Goal: Information Seeking & Learning: Learn about a topic

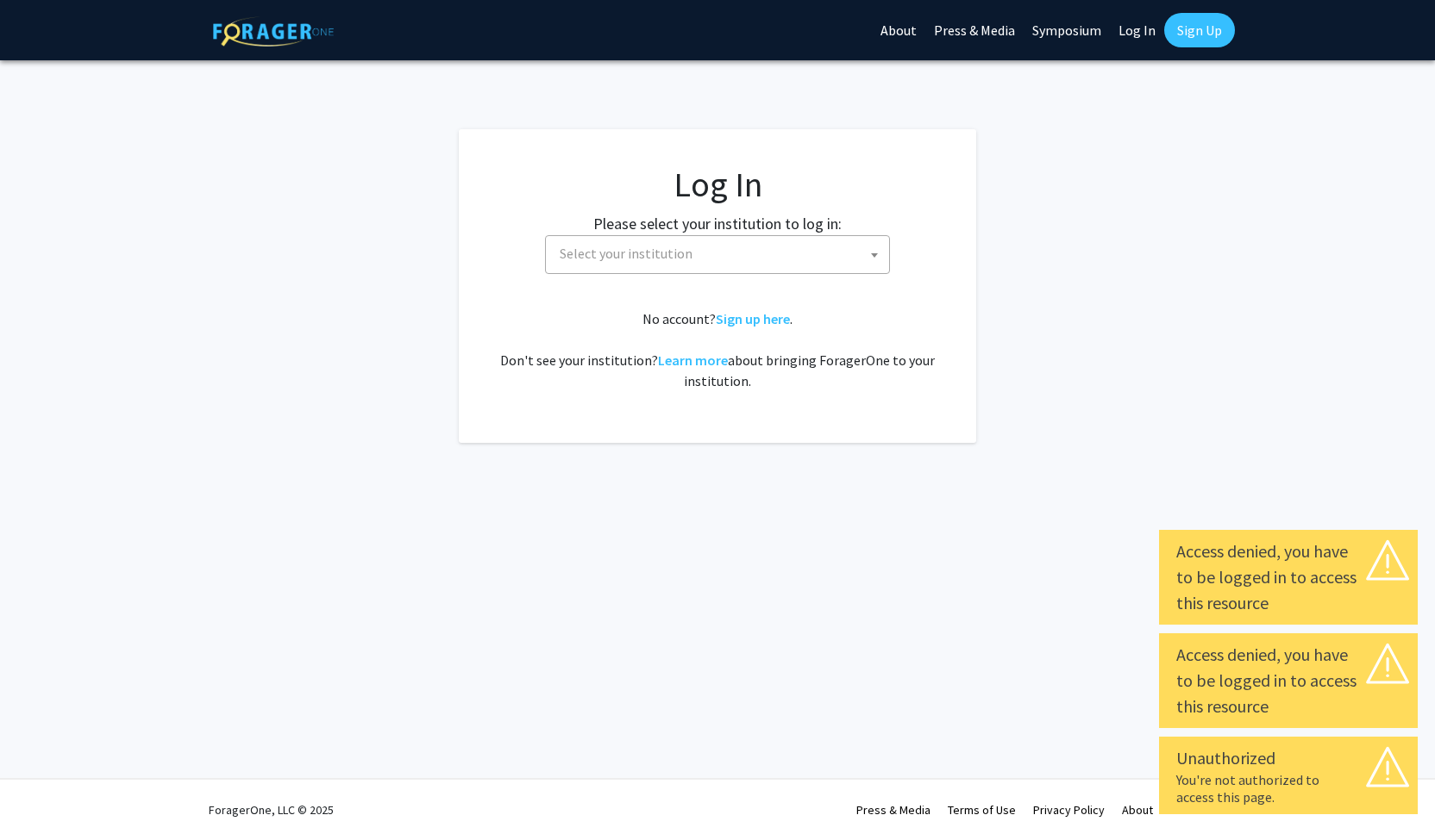
click at [795, 251] on span "Select your institution" at bounding box center [720, 253] width 336 height 35
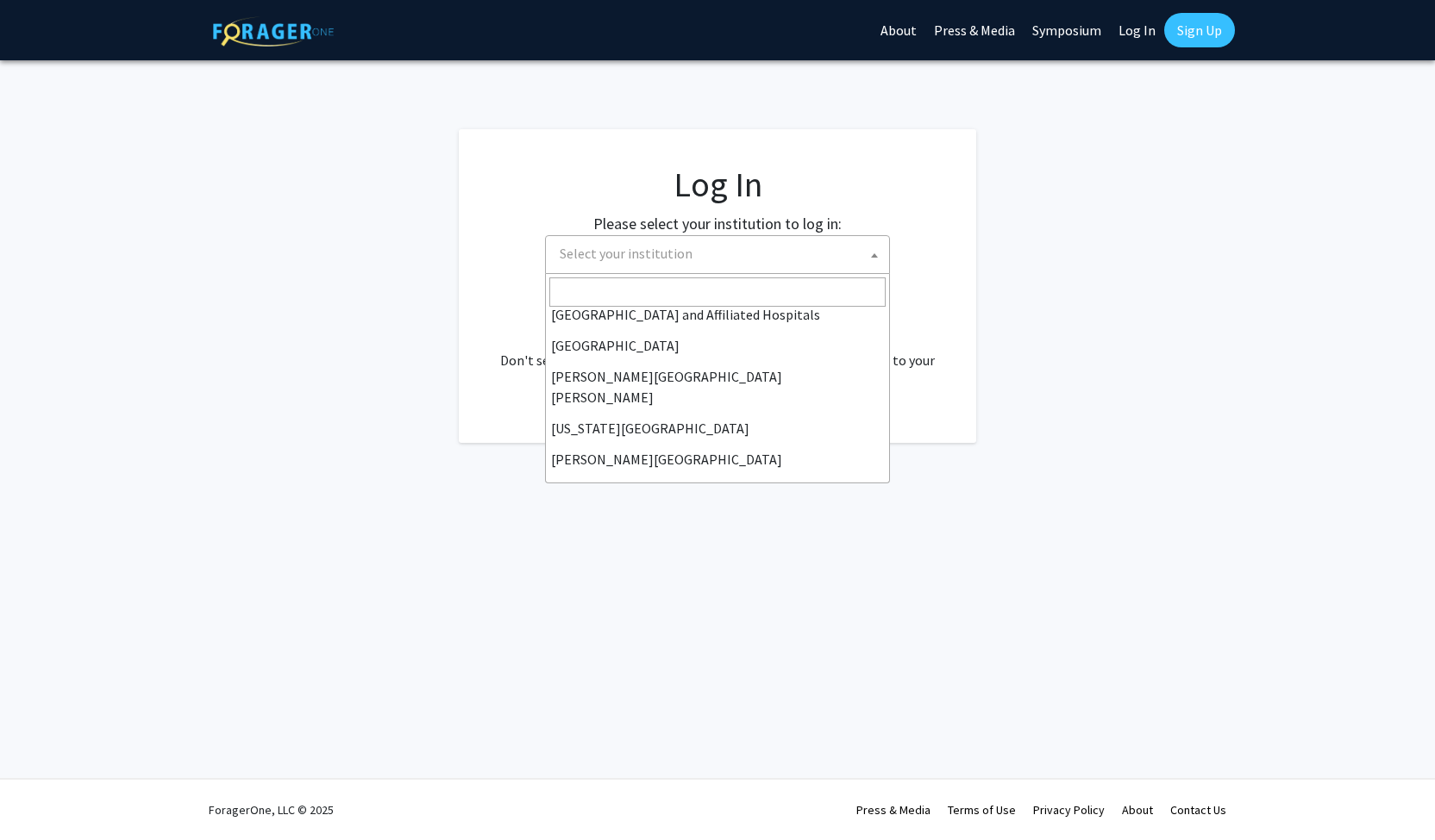
scroll to position [292, 0]
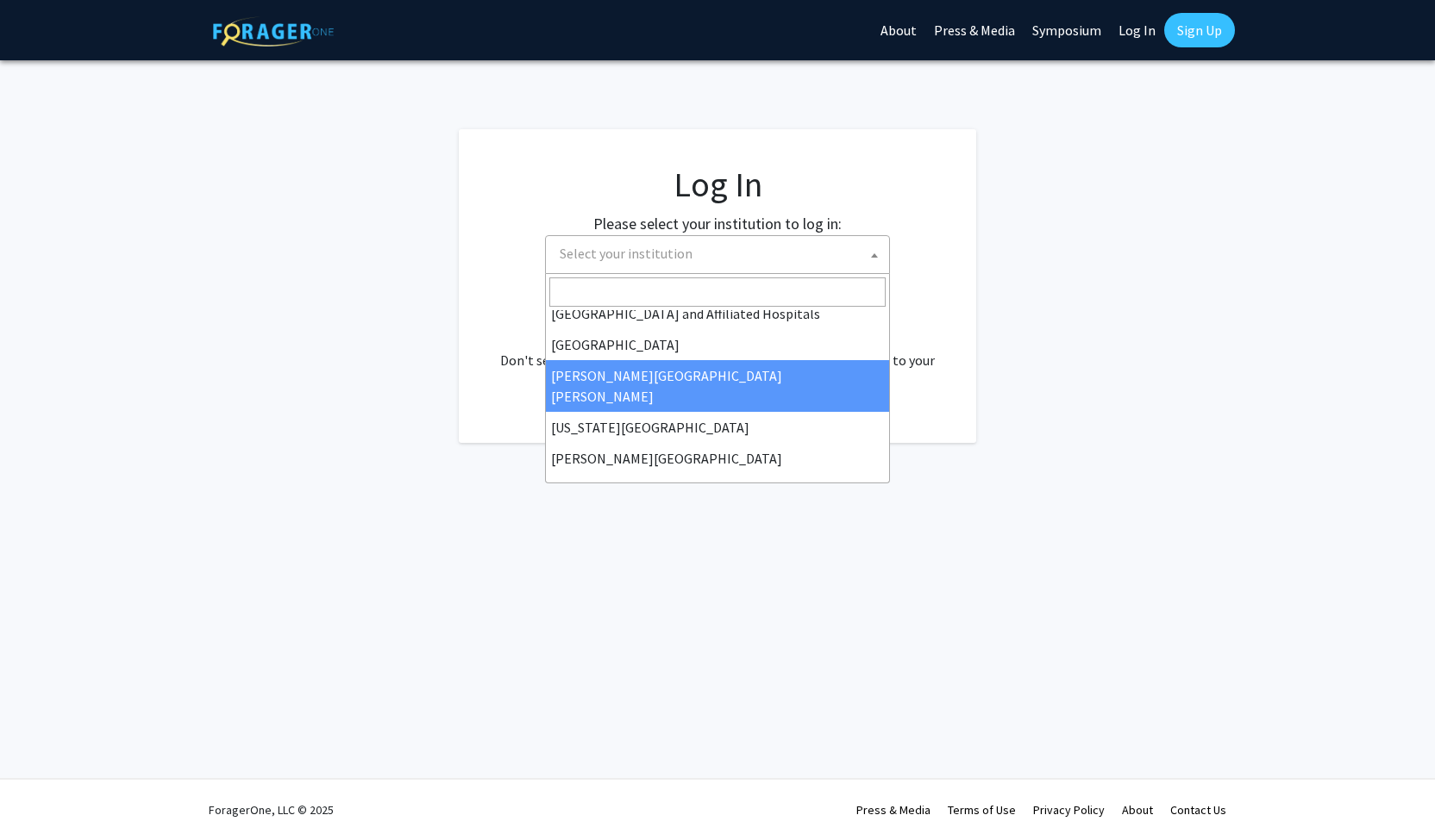
select select "1"
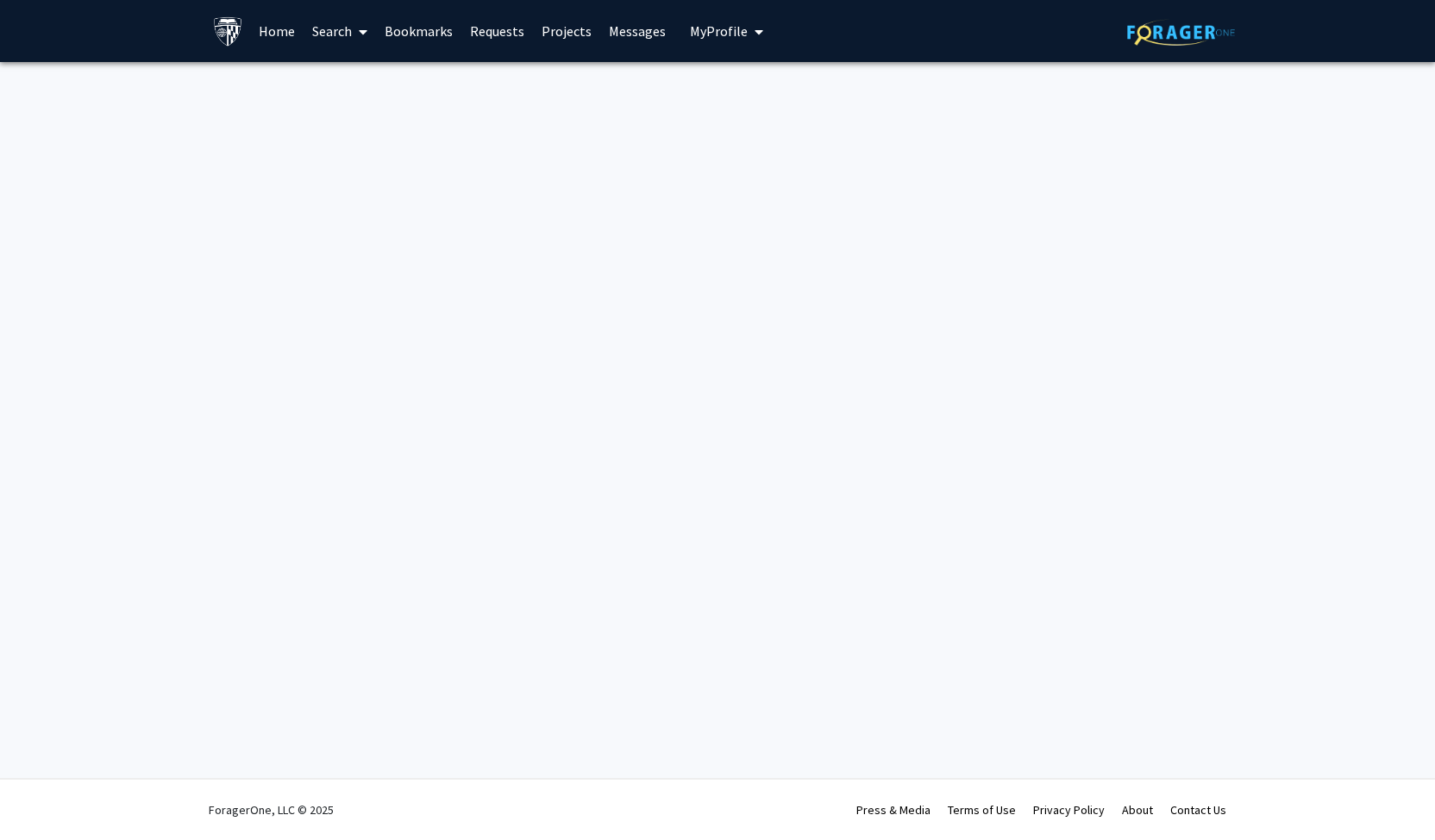
click at [698, 37] on span "My Profile" at bounding box center [718, 31] width 58 height 17
click at [754, 90] on span "[PERSON_NAME]" at bounding box center [797, 80] width 104 height 19
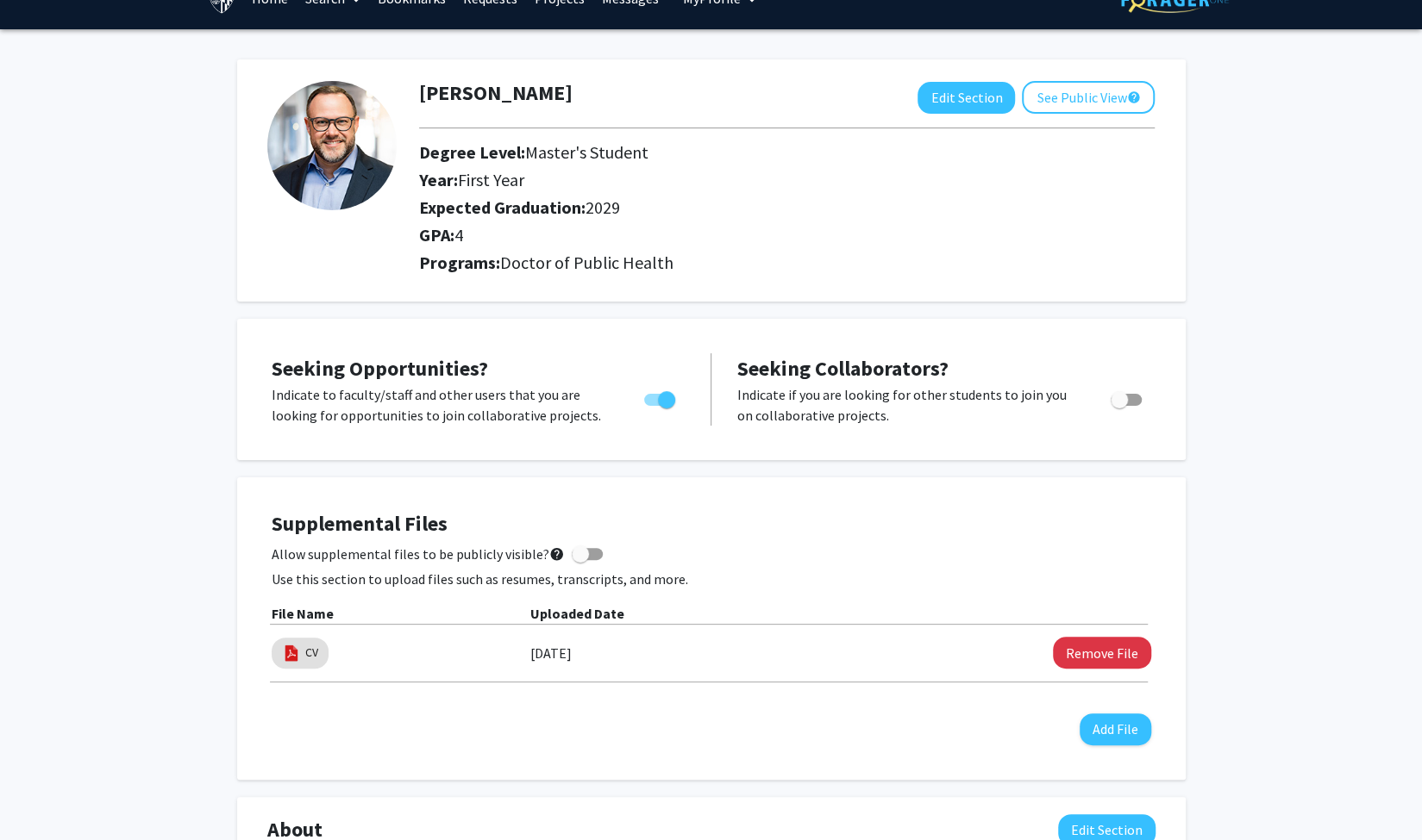
scroll to position [33, 0]
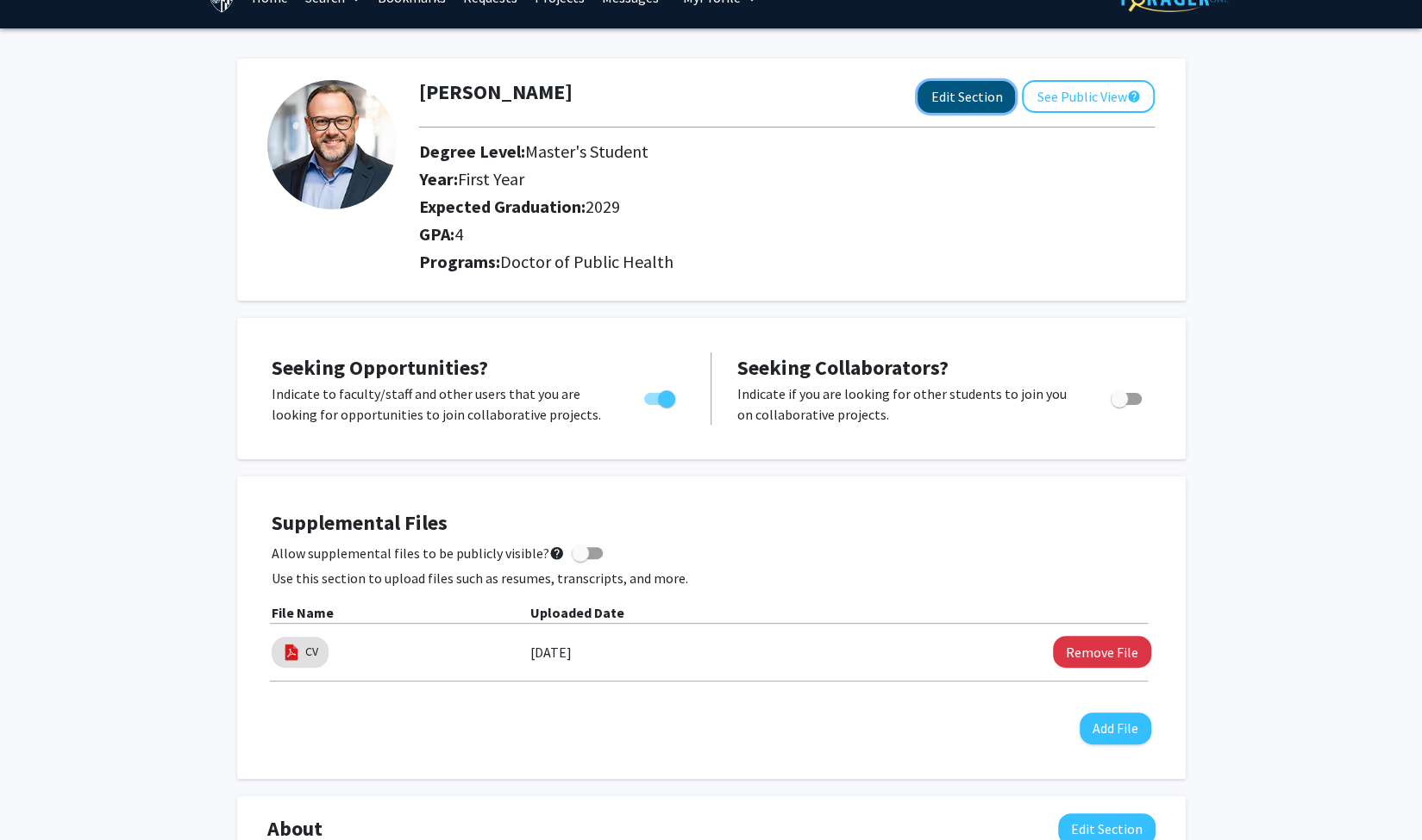
click at [940, 108] on button "Edit Section" at bounding box center [966, 98] width 98 height 32
select select "first_year"
select select "2029"
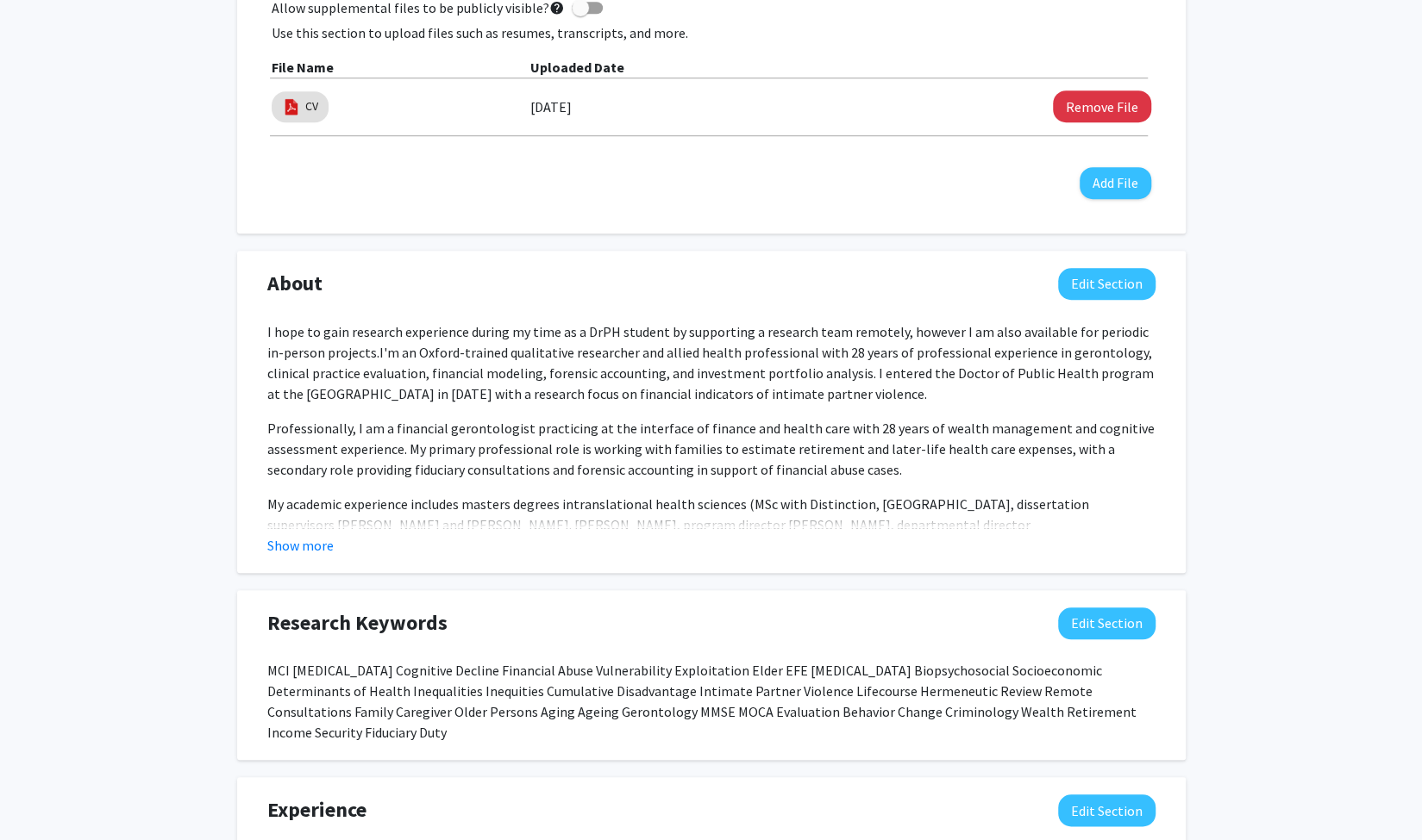
scroll to position [800, 0]
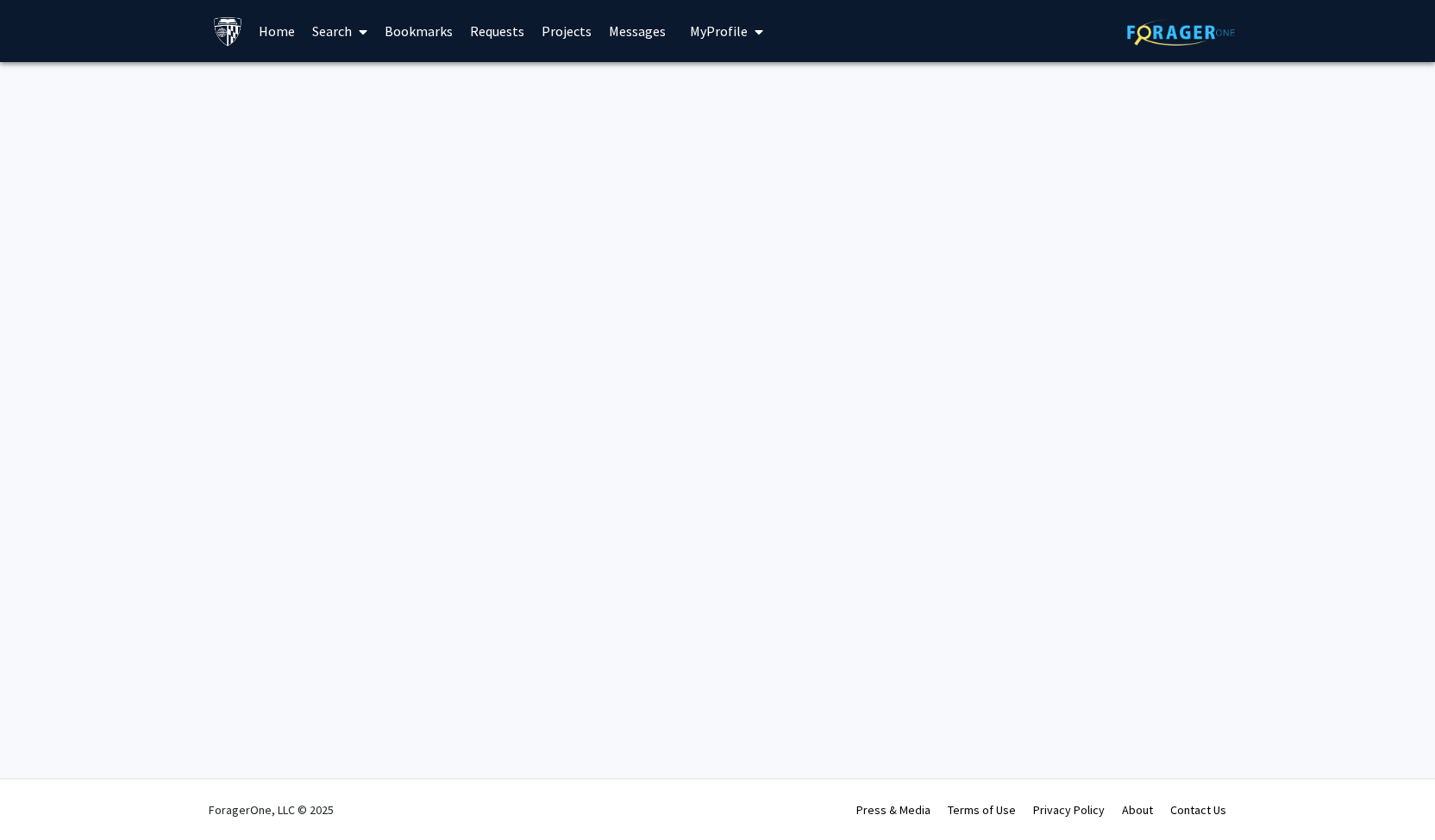
click at [273, 32] on link "Home" at bounding box center [277, 31] width 53 height 61
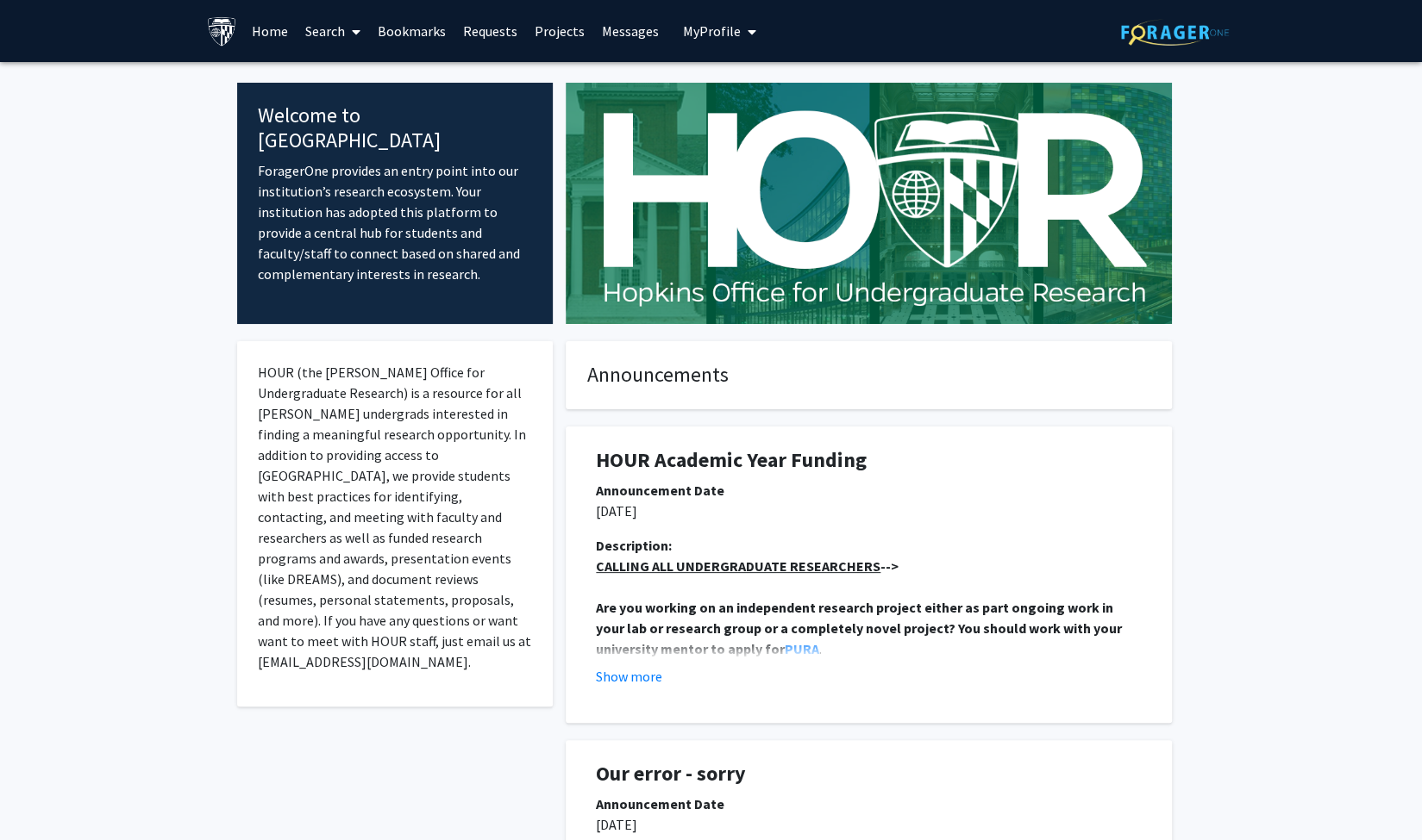
click at [343, 31] on link "Search" at bounding box center [333, 31] width 72 height 61
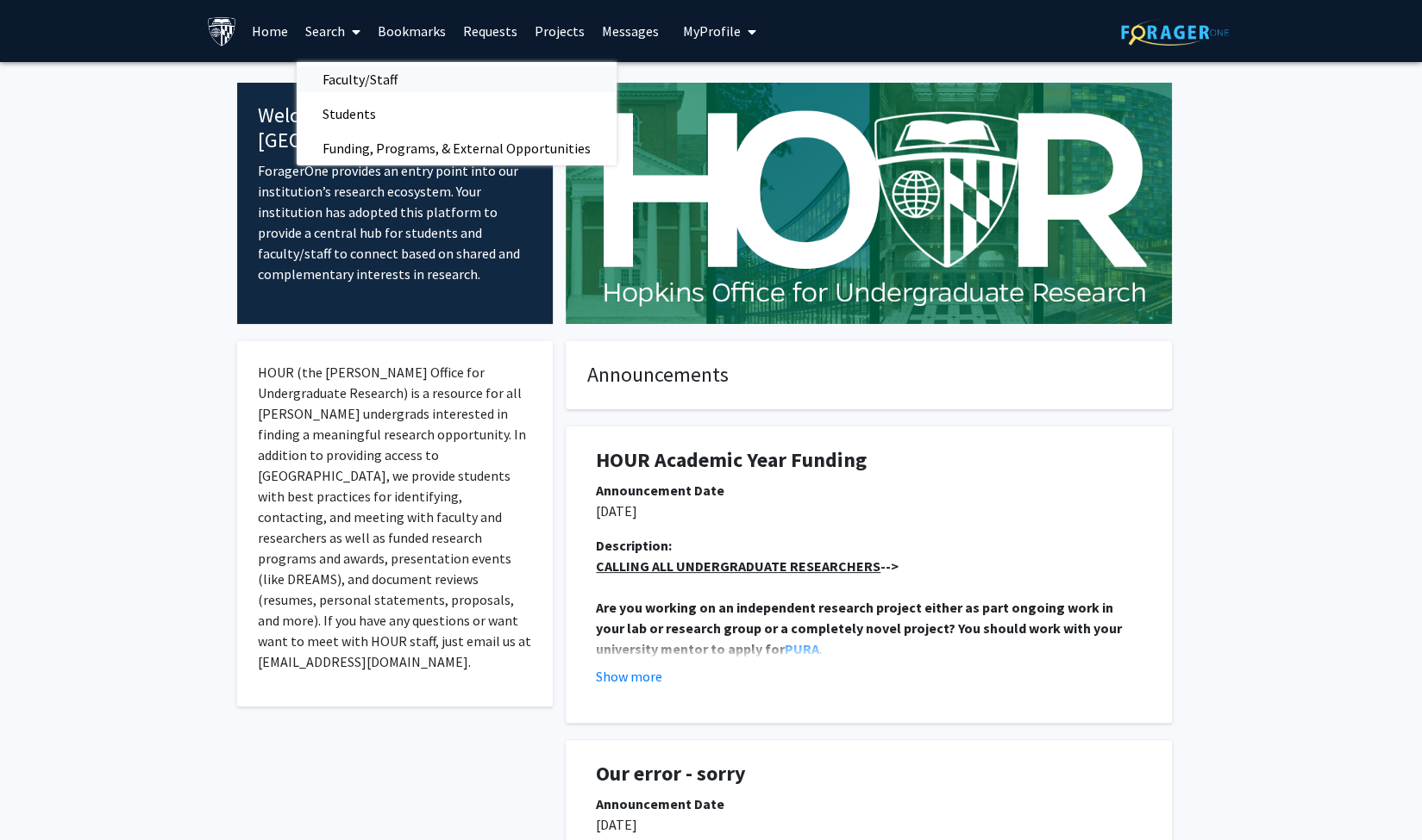
click at [348, 76] on span "Faculty/Staff" at bounding box center [360, 80] width 127 height 34
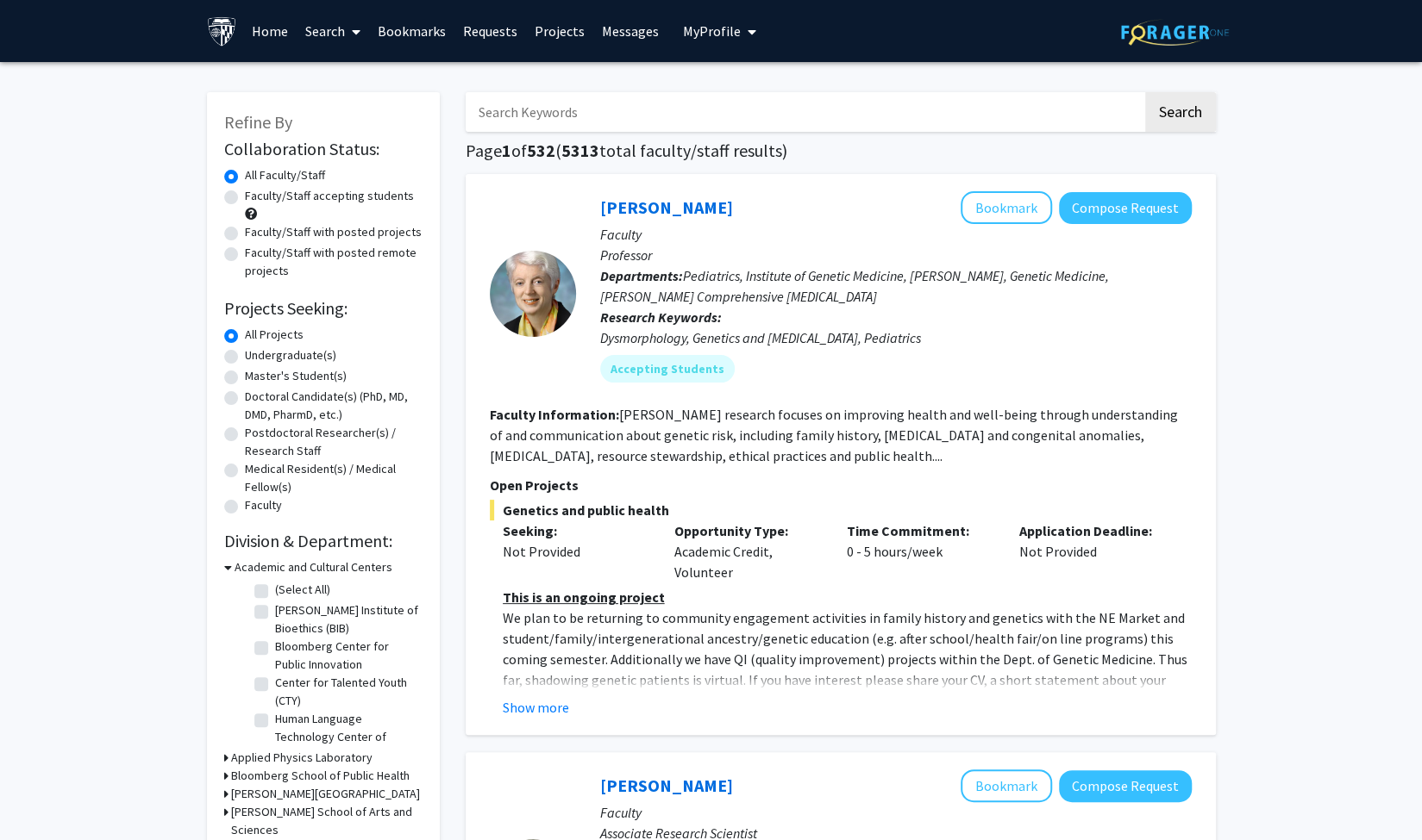
click at [245, 399] on label "Doctoral Candidate(s) (PhD, MD, DMD, PharmD, etc.)" at bounding box center [334, 406] width 178 height 36
click at [245, 399] on input "Doctoral Candidate(s) (PhD, MD, DMD, PharmD, etc.)" at bounding box center [251, 394] width 11 height 11
radio input "true"
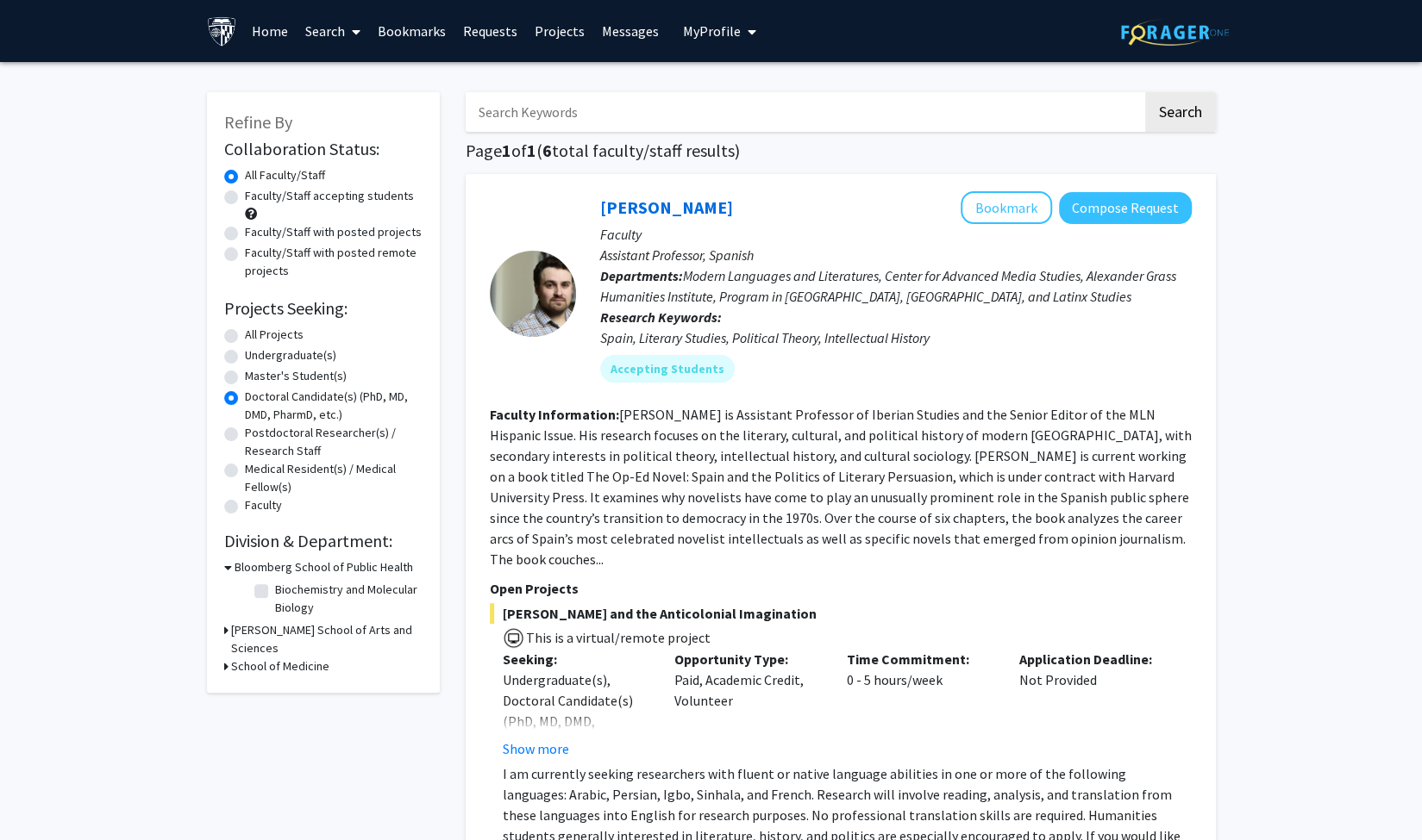
click at [233, 385] on div "Master's Student(s)" at bounding box center [323, 378] width 198 height 21
click at [245, 382] on label "Master's Student(s)" at bounding box center [296, 376] width 101 height 18
click at [245, 379] on input "Master's Student(s)" at bounding box center [251, 373] width 11 height 11
radio input "true"
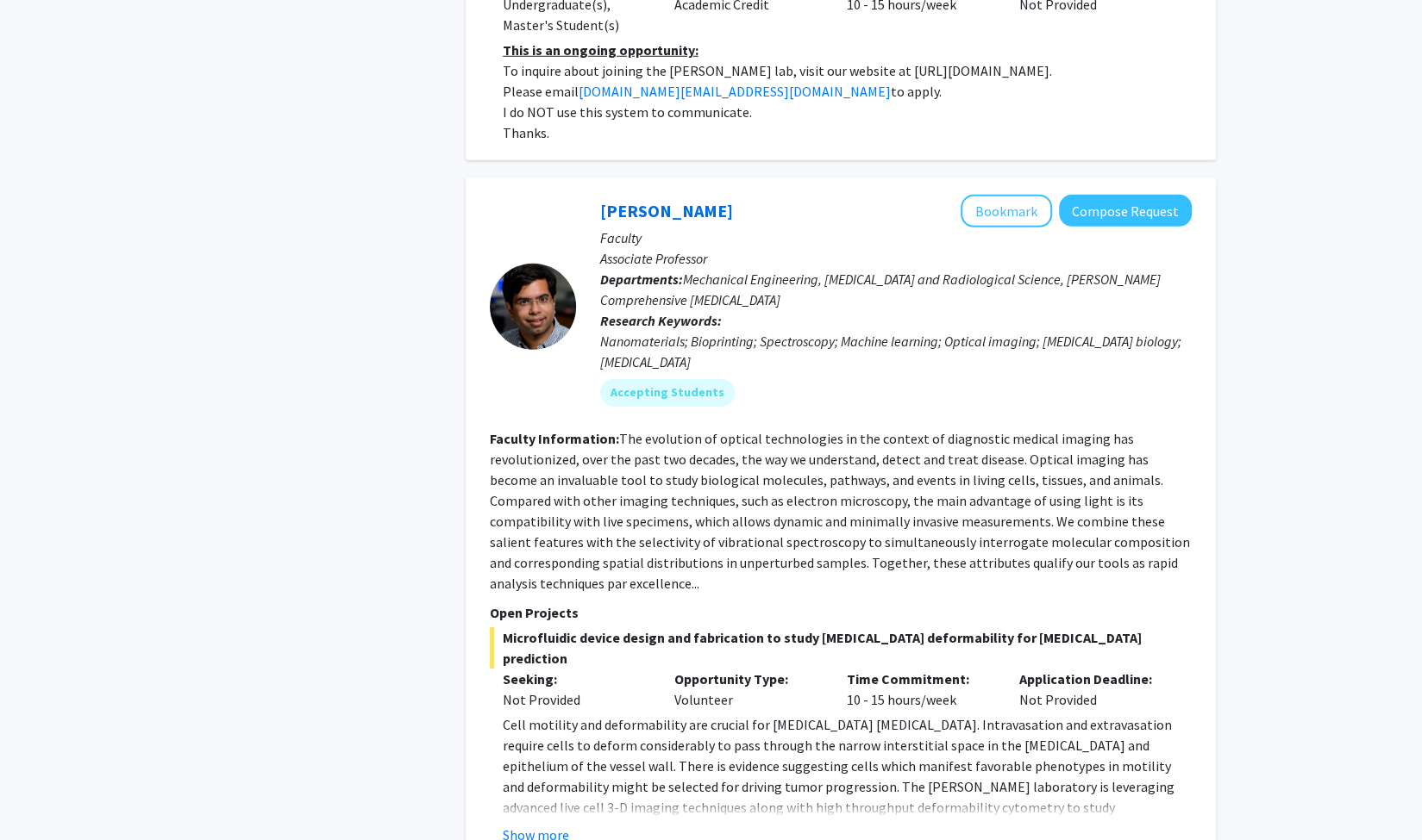
scroll to position [7727, 0]
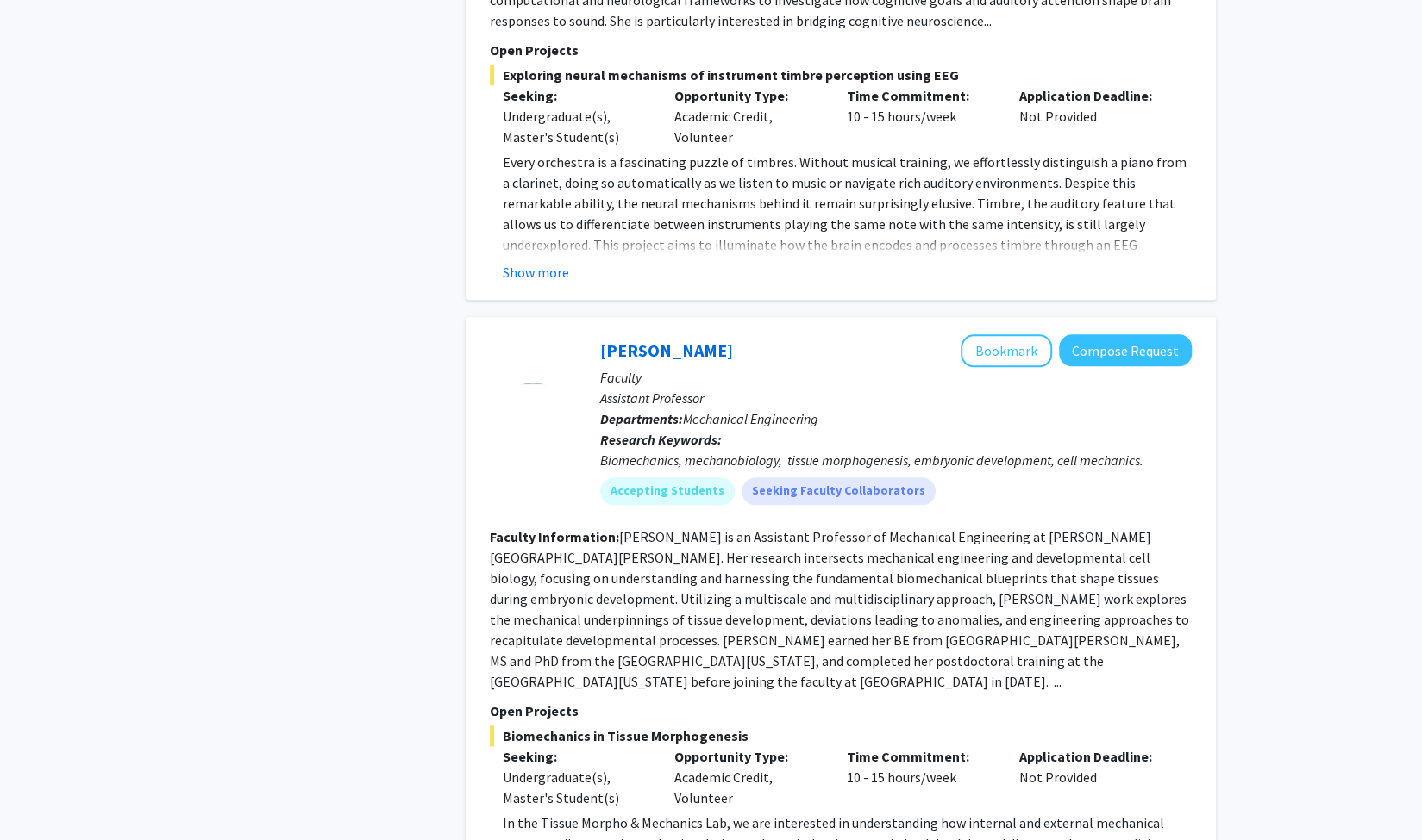
scroll to position [1050, 0]
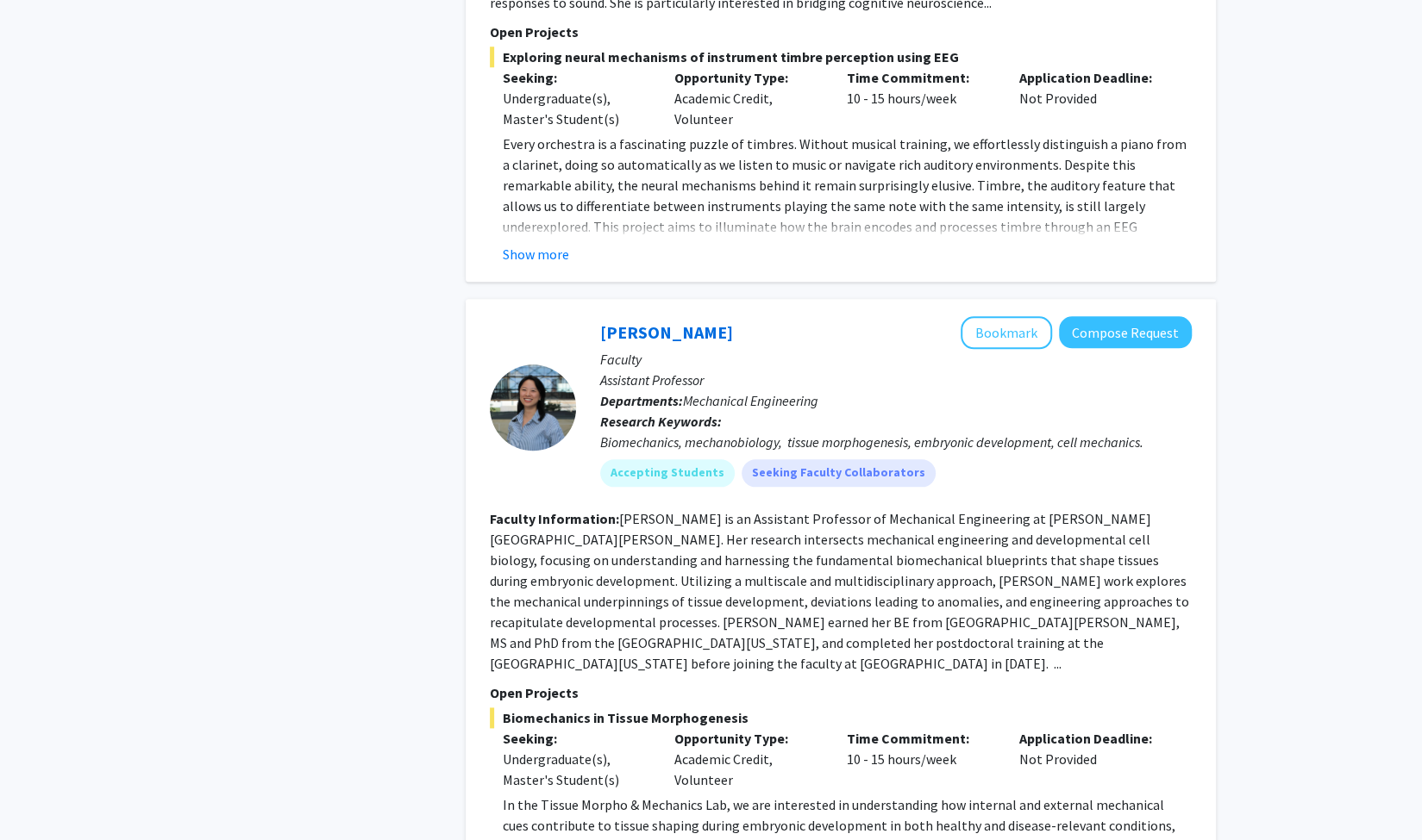
click at [875, 728] on div "Time Commitment: 10 - 15 hours/week" at bounding box center [920, 760] width 172 height 63
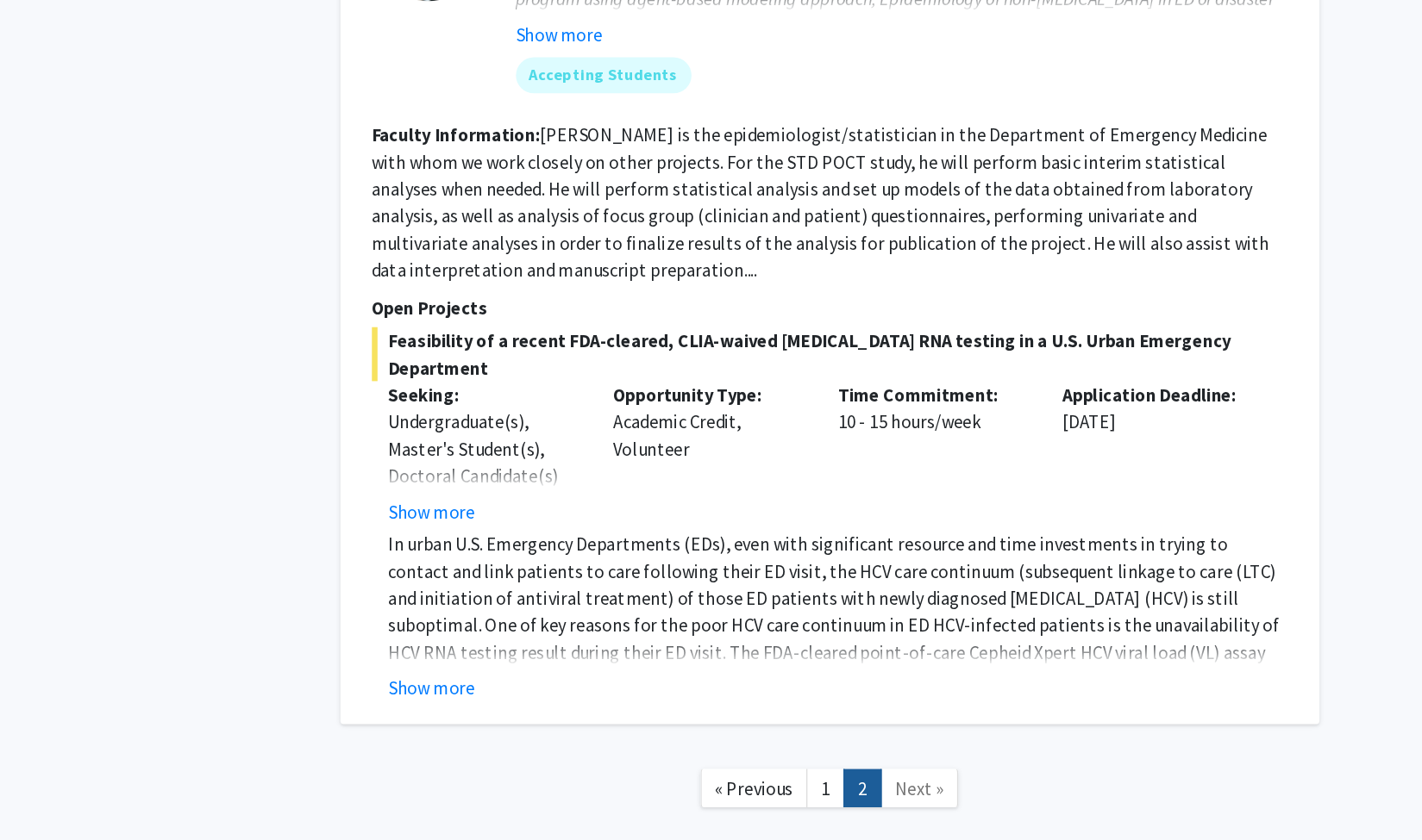
scroll to position [2017, 0]
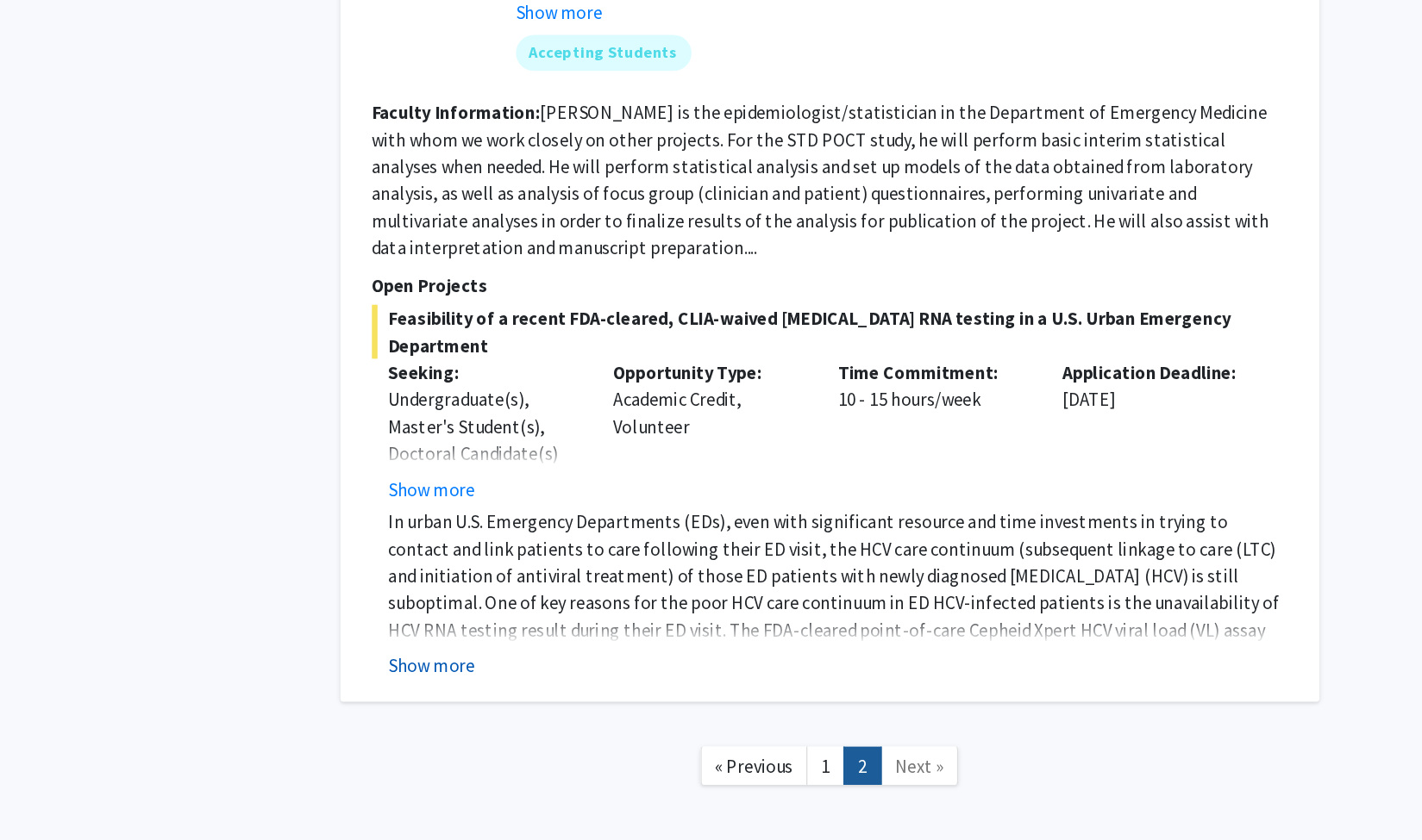
click at [537, 696] on button "Show more" at bounding box center [536, 706] width 66 height 21
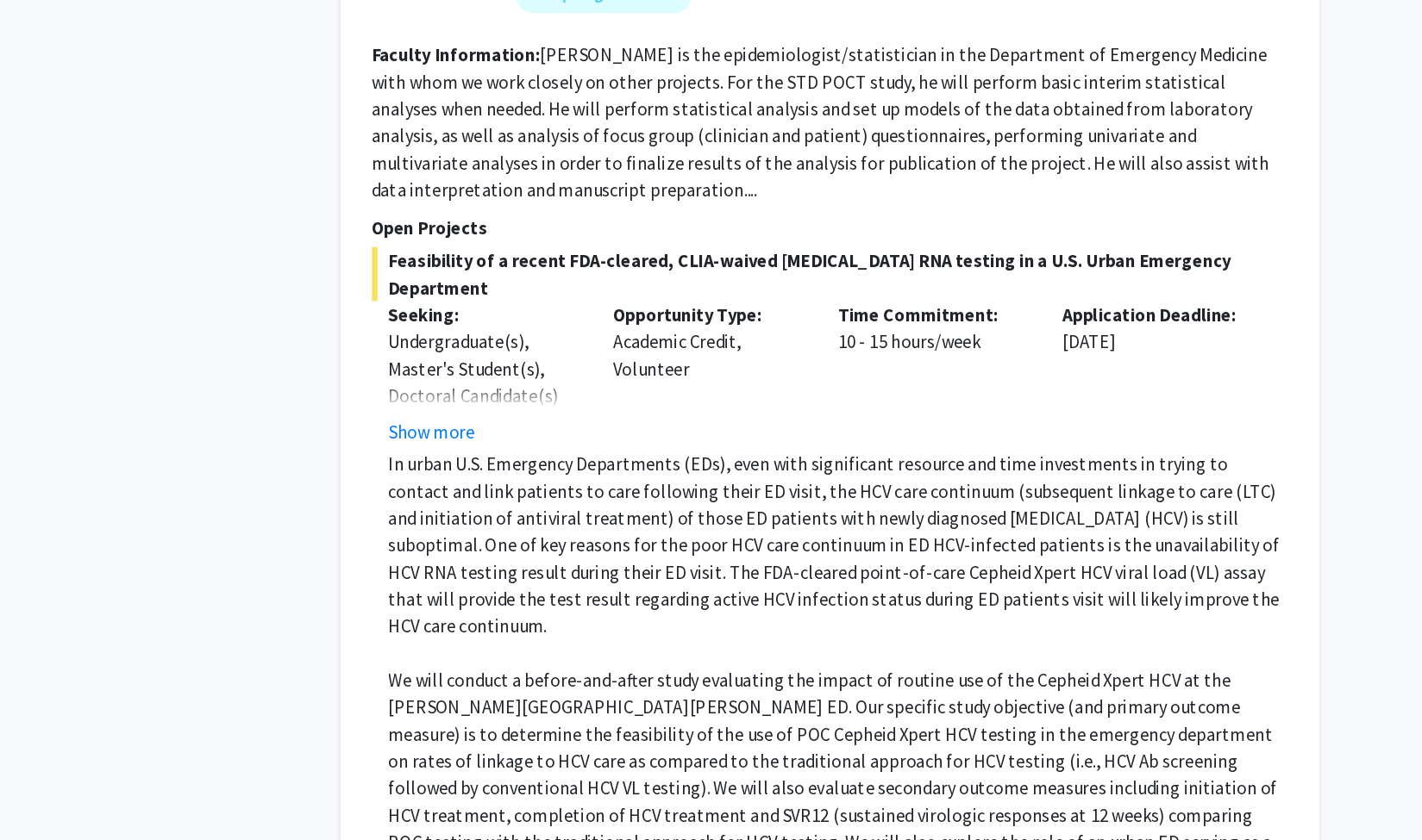
scroll to position [2244, 0]
click at [558, 332] on button "Show more" at bounding box center [536, 343] width 66 height 21
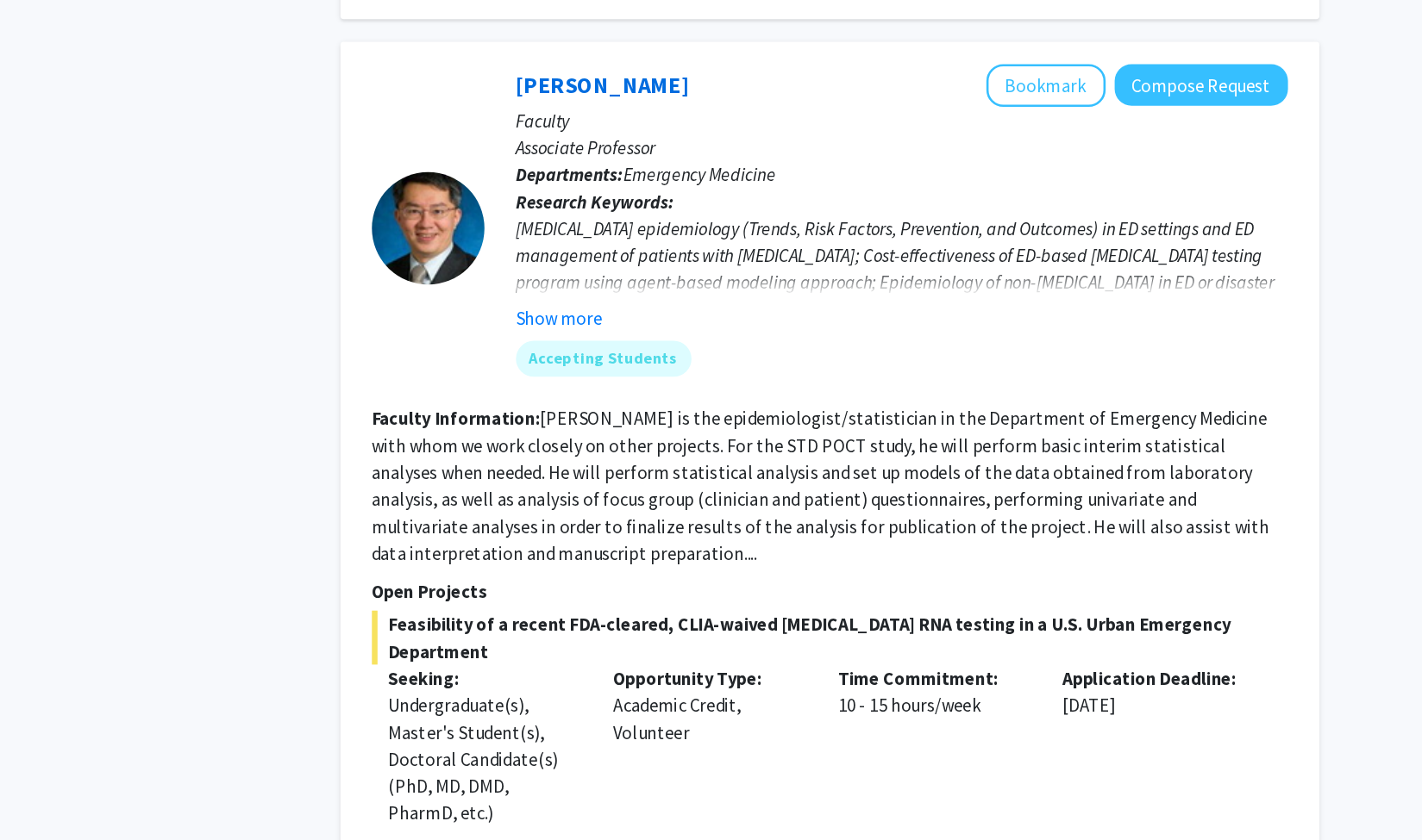
scroll to position [1975, 0]
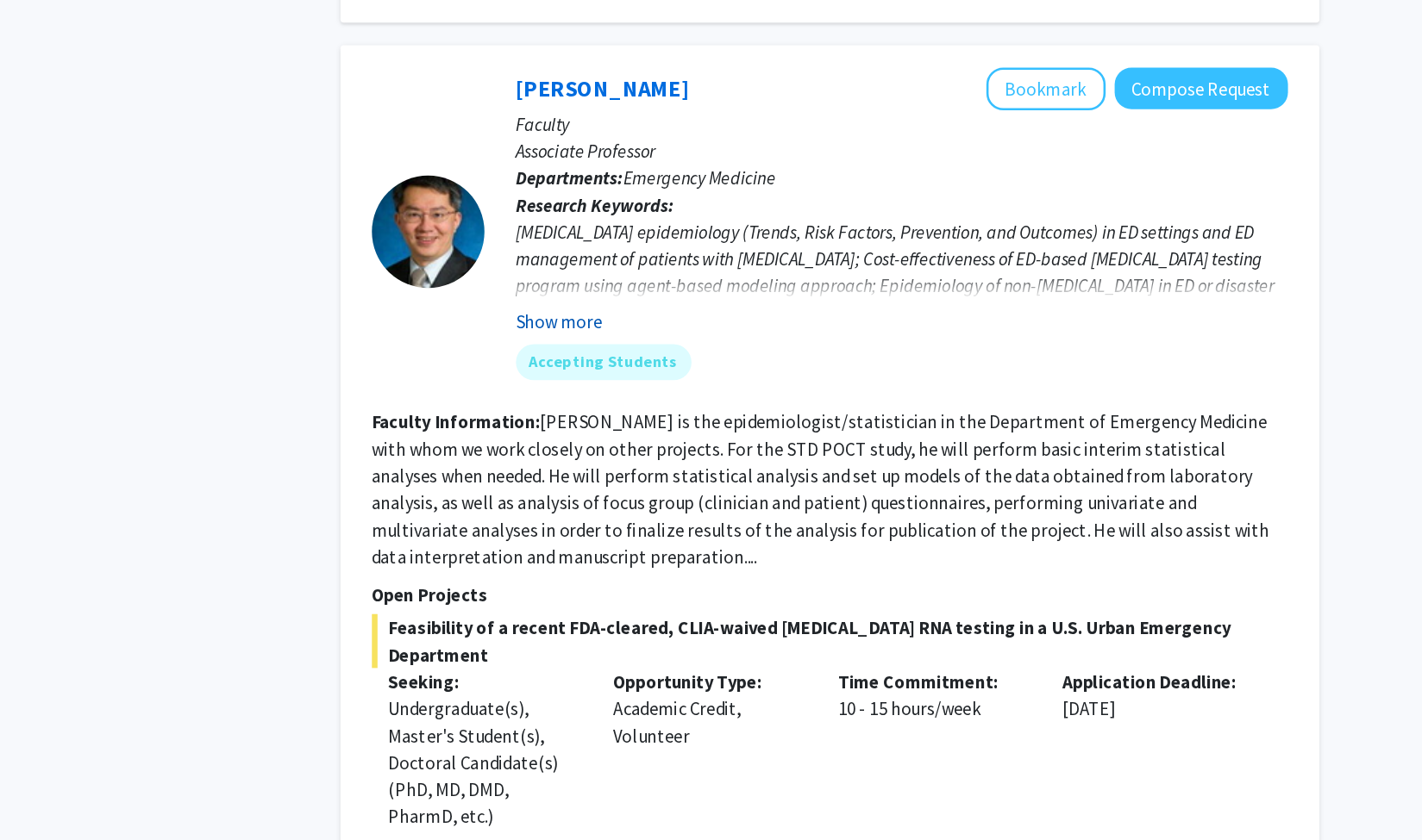
click at [610, 236] on button "Show more" at bounding box center [634, 246] width 66 height 21
